Goal: Communication & Community: Share content

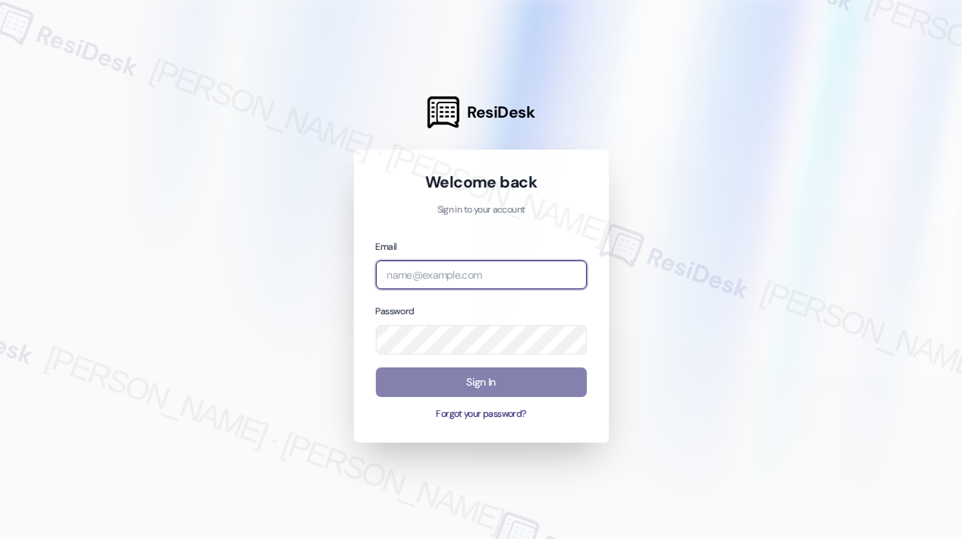
click at [449, 276] on input "email" at bounding box center [481, 275] width 211 height 30
type input "[EMAIL_ADDRESS][PERSON_NAME][DOMAIN_NAME]"
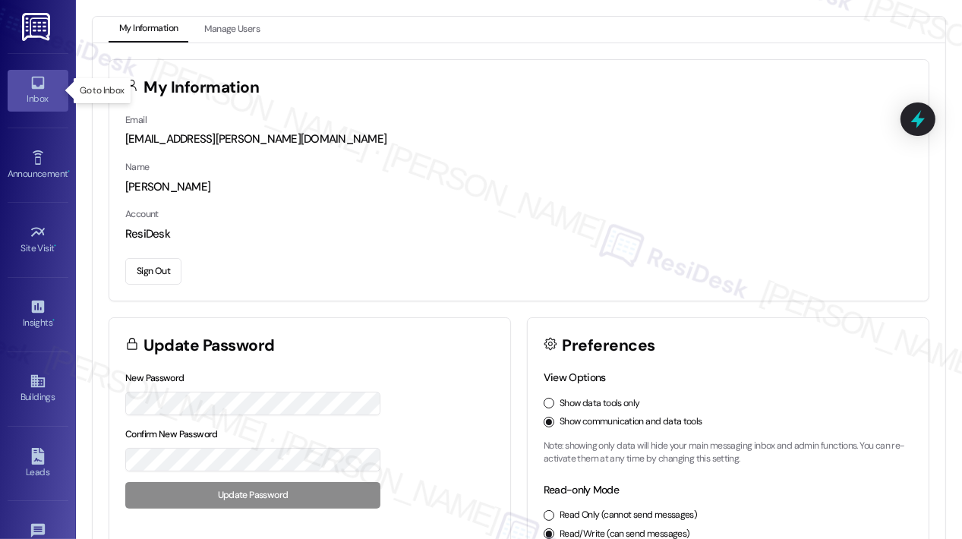
click at [44, 99] on div "Inbox" at bounding box center [38, 98] width 76 height 15
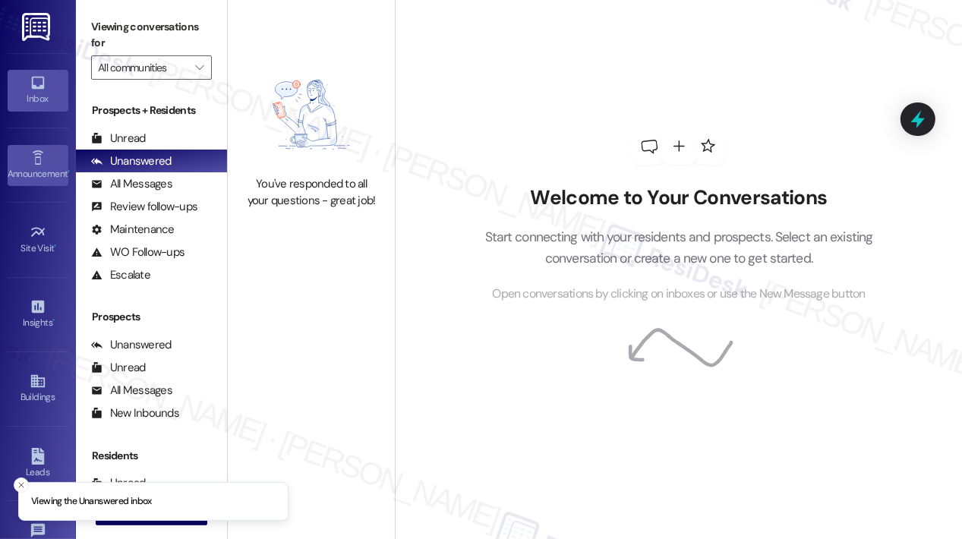
click at [47, 153] on link "Announcement •" at bounding box center [38, 165] width 61 height 41
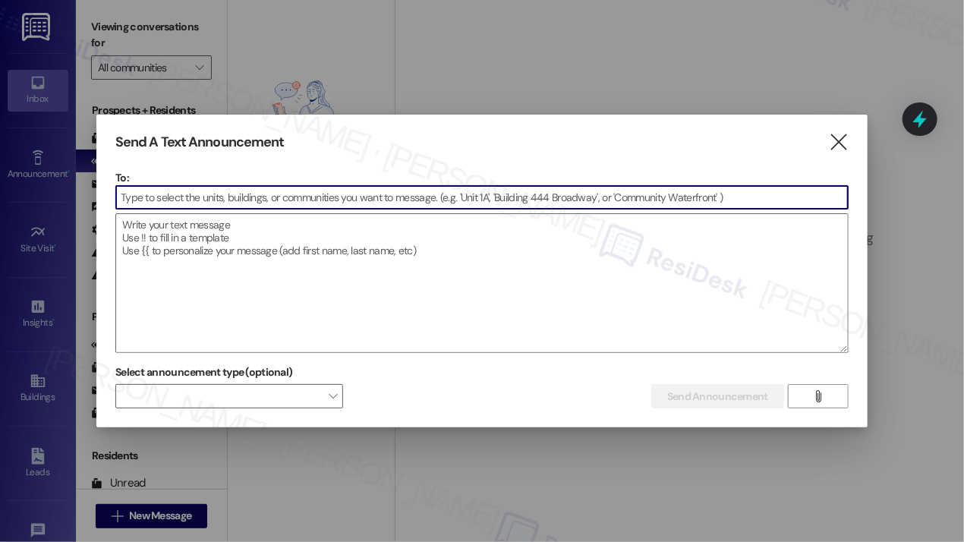
click at [348, 197] on input at bounding box center [482, 197] width 732 height 23
click at [197, 199] on input at bounding box center [482, 197] width 732 height 23
paste input "Hi {{first_name}}, [DATE], [DATE], from 9:00 AM–3:00 PM, we will be cleaning th…"
type input "Hi {{first_name}}, [DATE], [DATE], from 9:00 AM–3:00 PM, we will be cleaning th…"
